Goal: Information Seeking & Learning: Learn about a topic

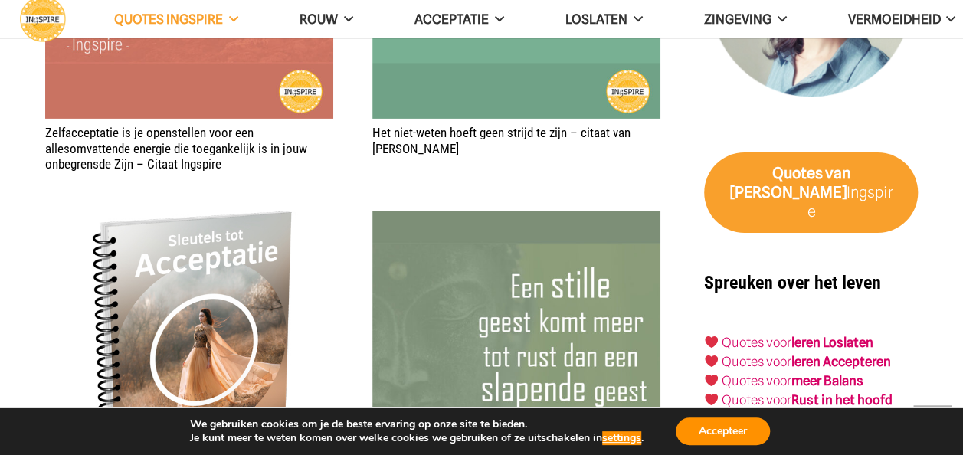
scroll to position [2757, 0]
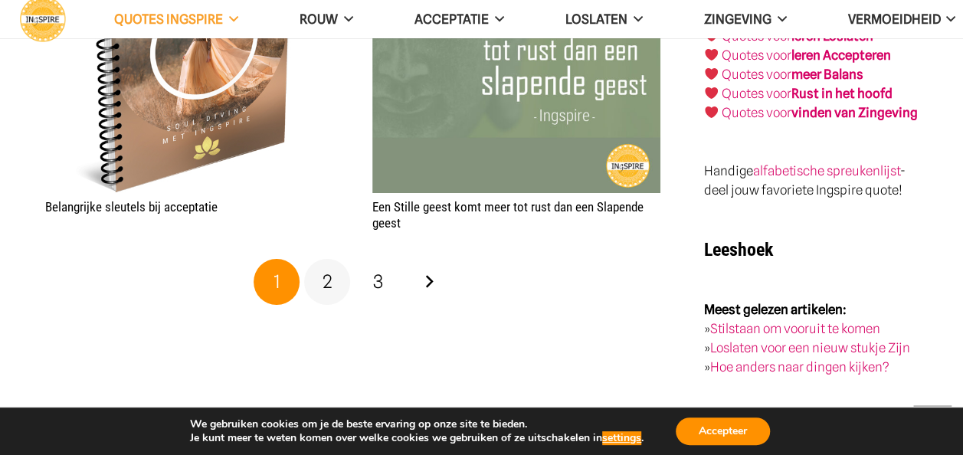
click at [320, 279] on link "2" at bounding box center [327, 282] width 46 height 46
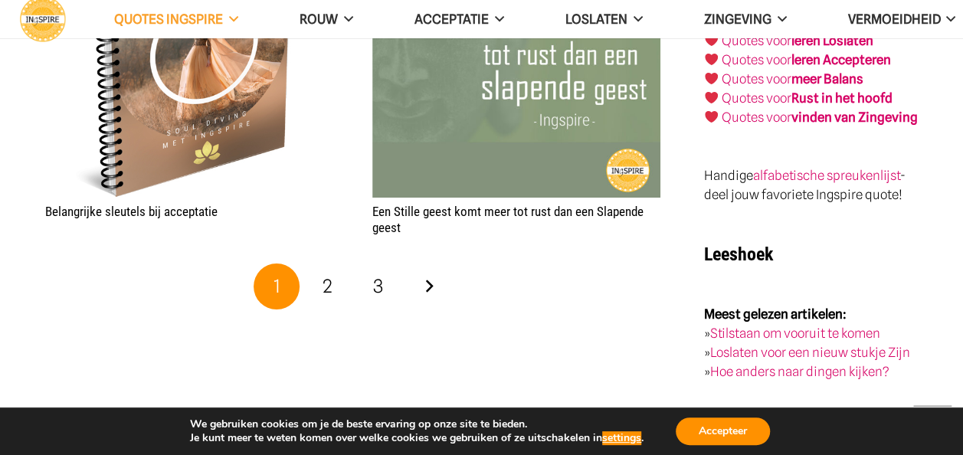
scroll to position [2680, 0]
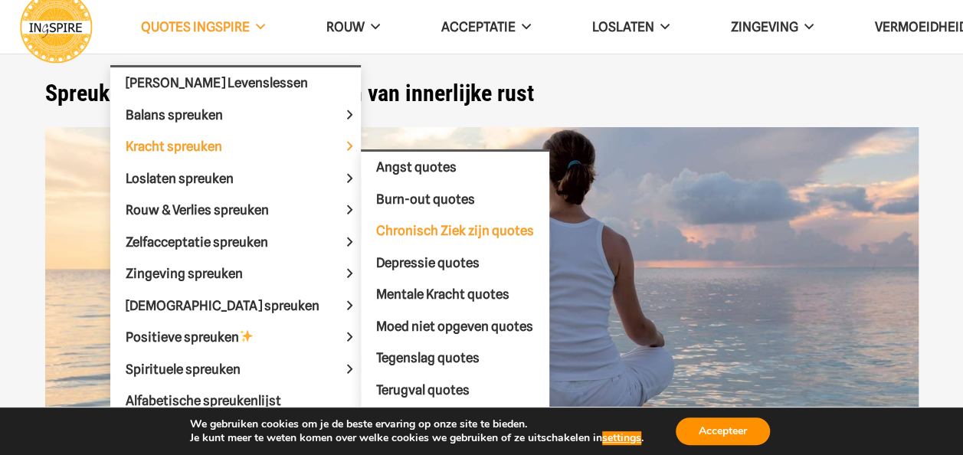
scroll to position [77, 0]
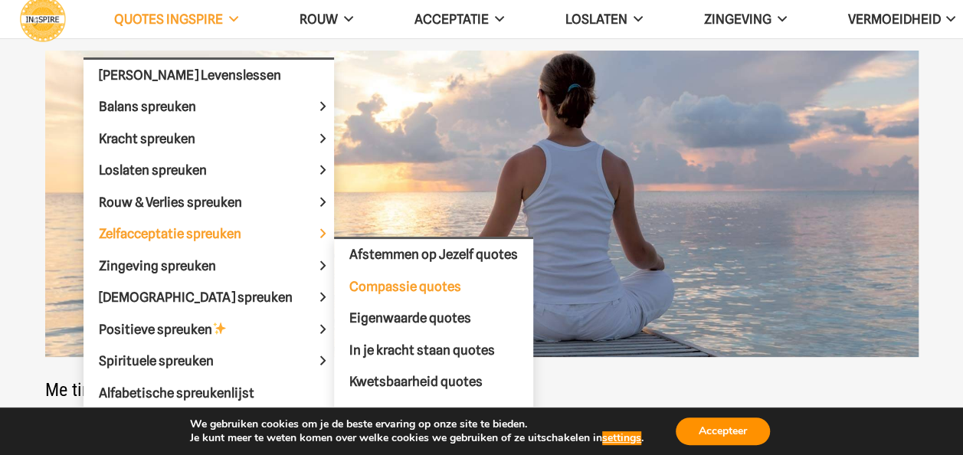
click at [353, 282] on span "Compassie quotes" at bounding box center [405, 286] width 112 height 15
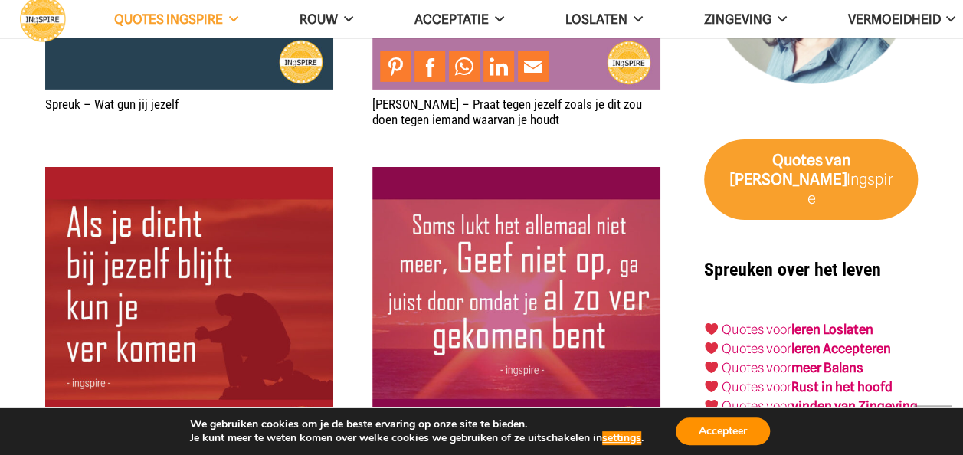
scroll to position [2527, 0]
